Goal: Find specific page/section: Find specific page/section

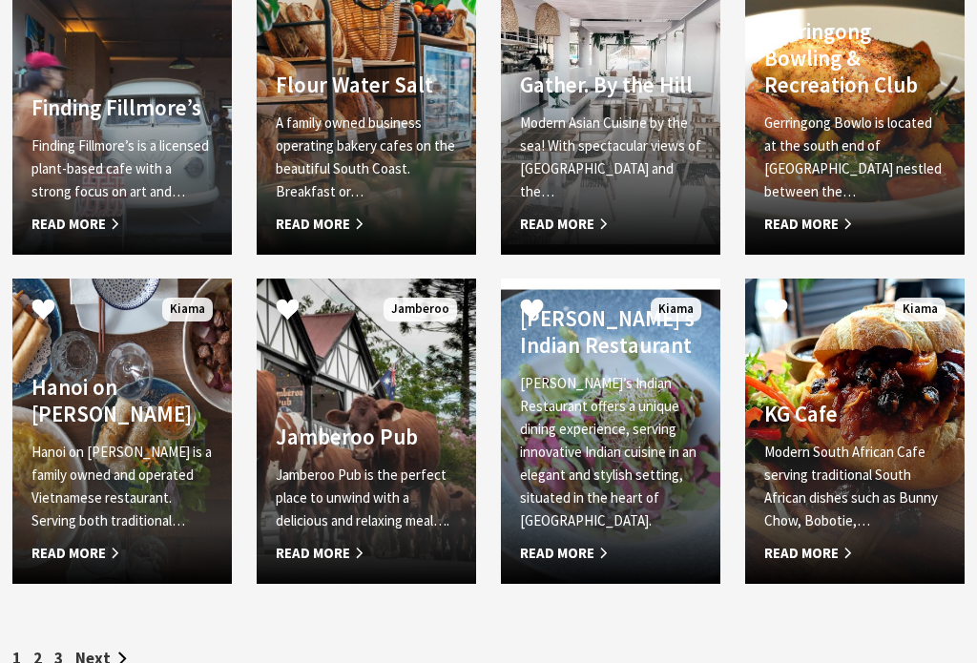
scroll to position [1848, 0]
click at [595, 98] on h4 "Gather. By the Hill" at bounding box center [610, 85] width 181 height 27
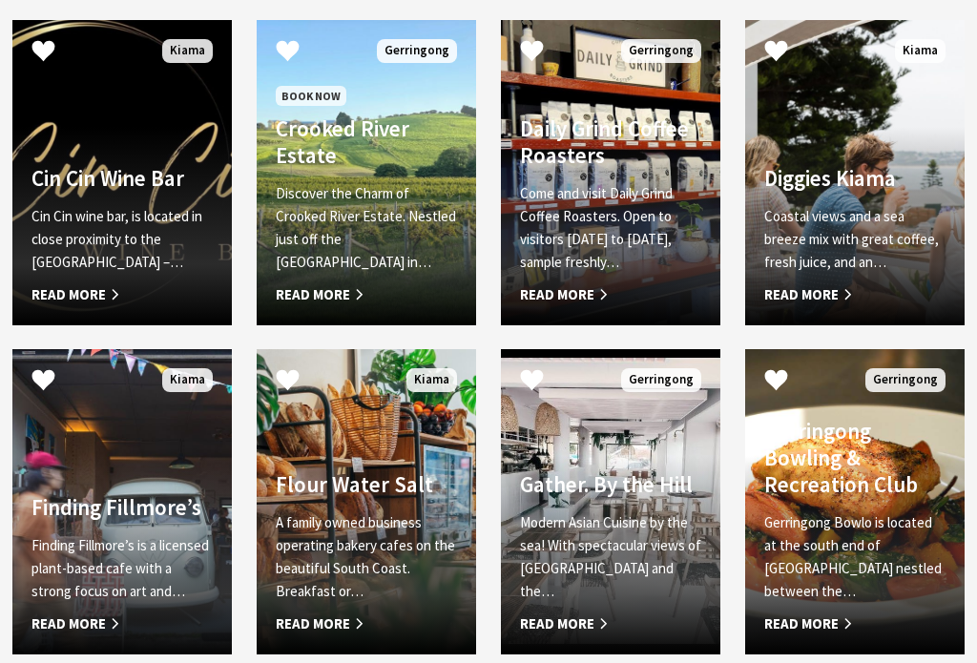
scroll to position [1447, 0]
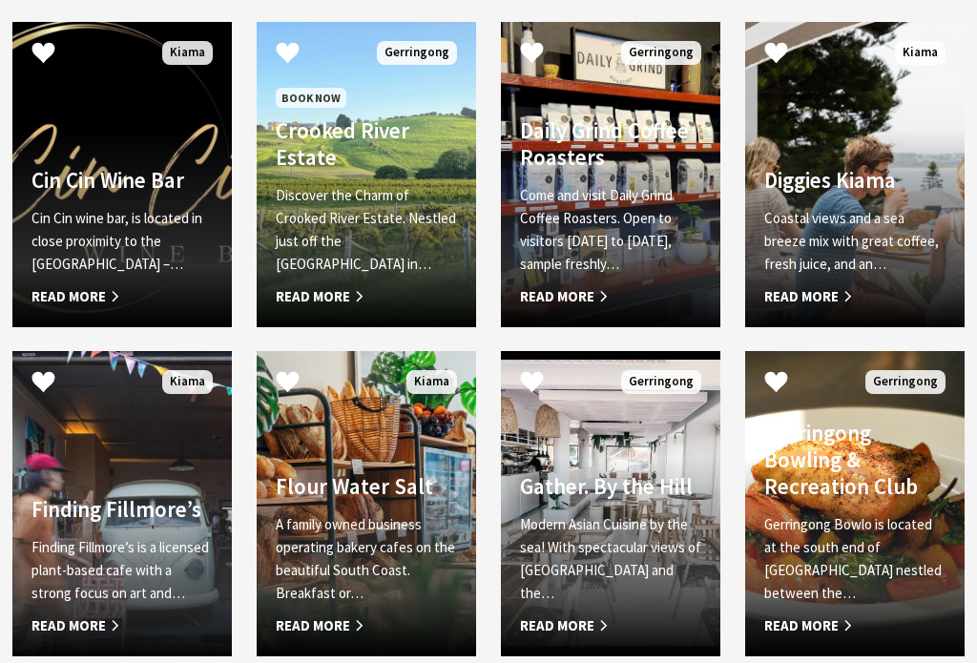
click at [812, 289] on span "Read More" at bounding box center [854, 296] width 181 height 23
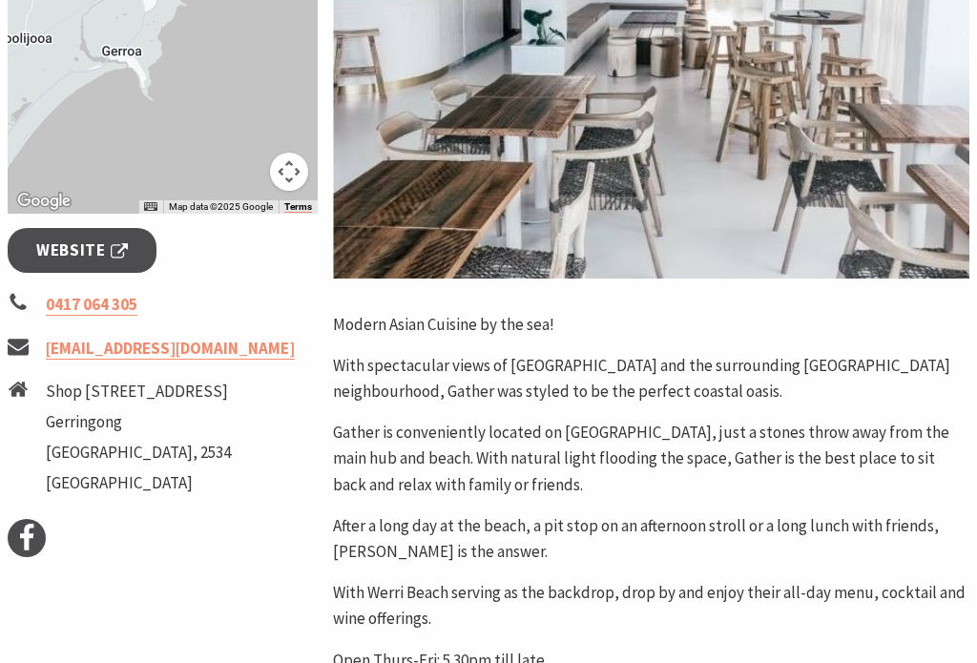
scroll to position [545, 0]
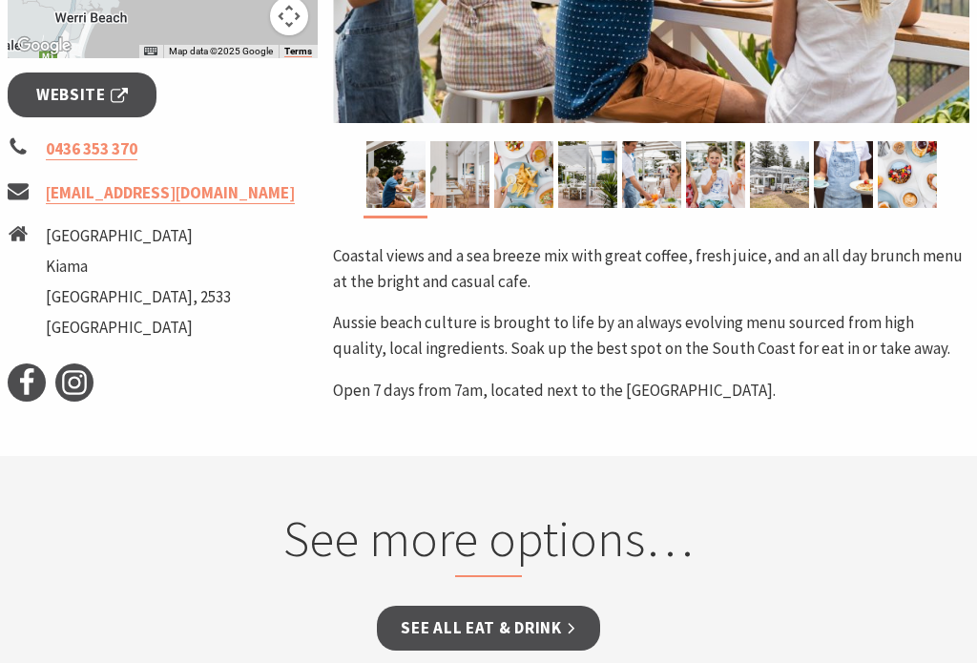
scroll to position [651, 0]
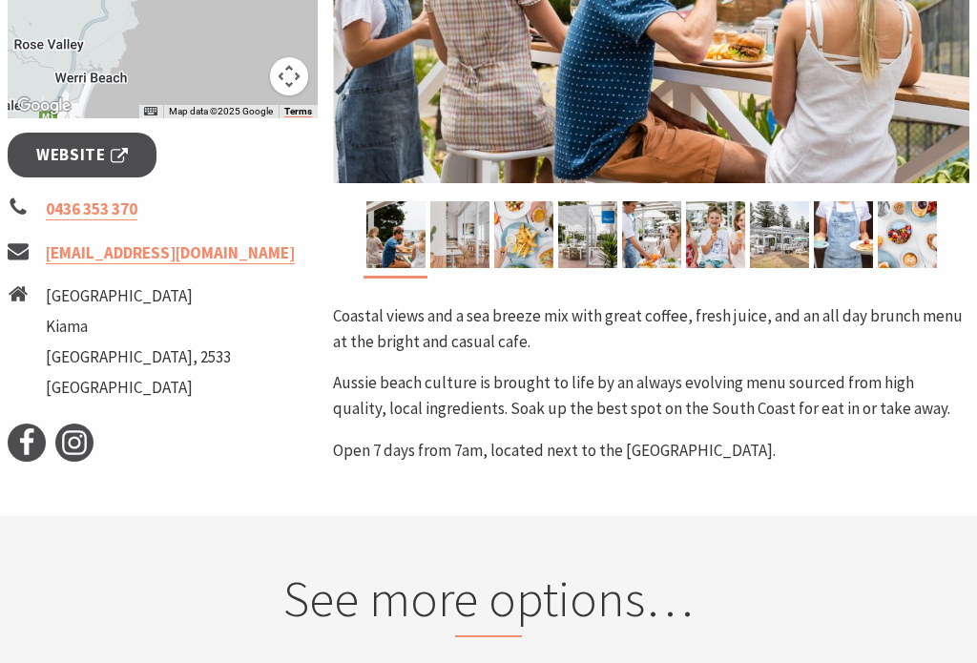
click at [89, 146] on span "Website" at bounding box center [82, 156] width 92 height 26
